Goal: Information Seeking & Learning: Understand process/instructions

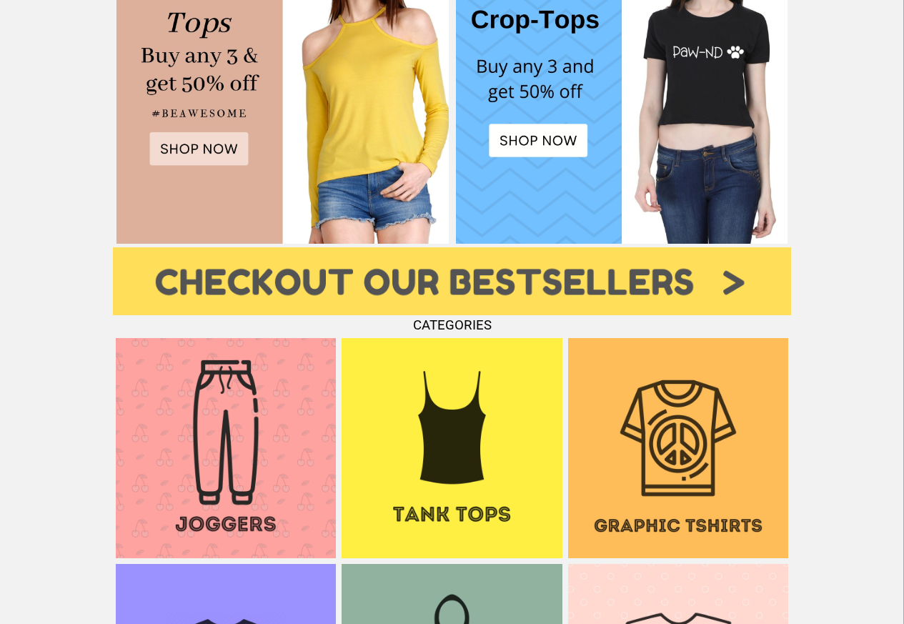
scroll to position [899, 0]
